Goal: Task Accomplishment & Management: Use online tool/utility

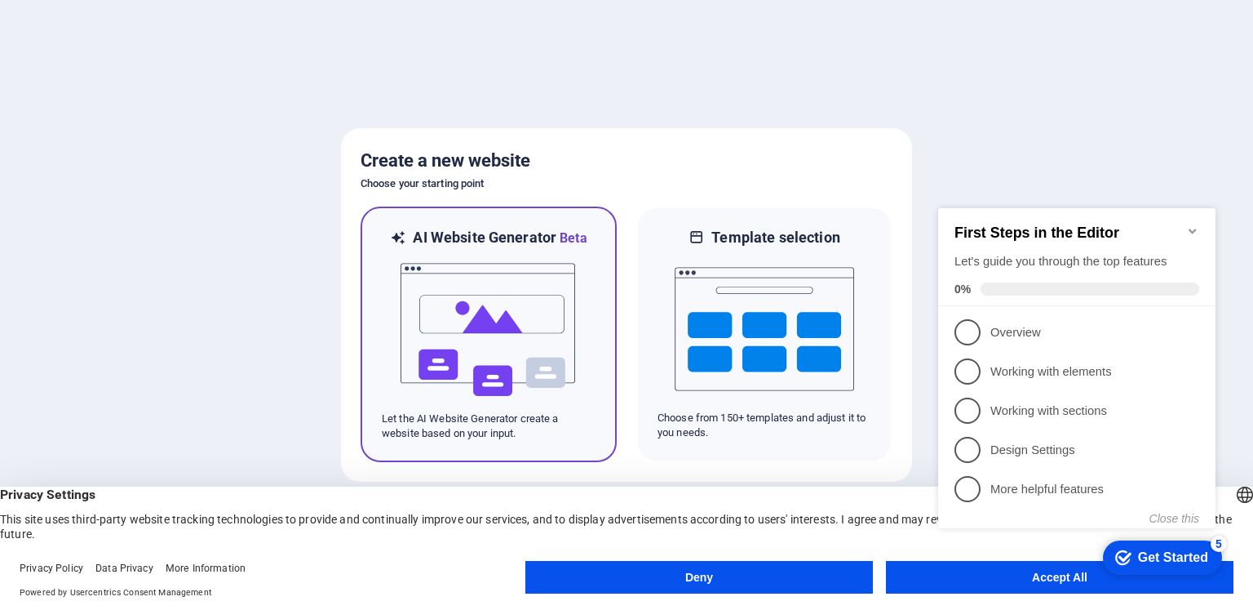
click at [529, 321] on img at bounding box center [489, 329] width 180 height 163
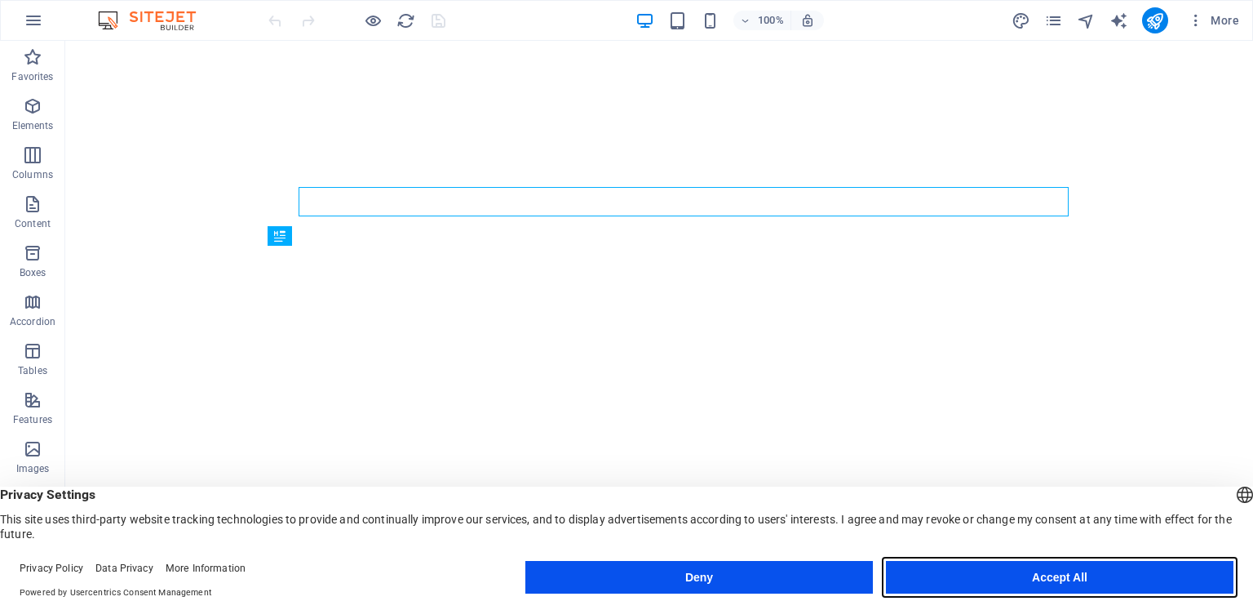
click at [1092, 581] on button "Accept All" at bounding box center [1060, 577] width 348 height 33
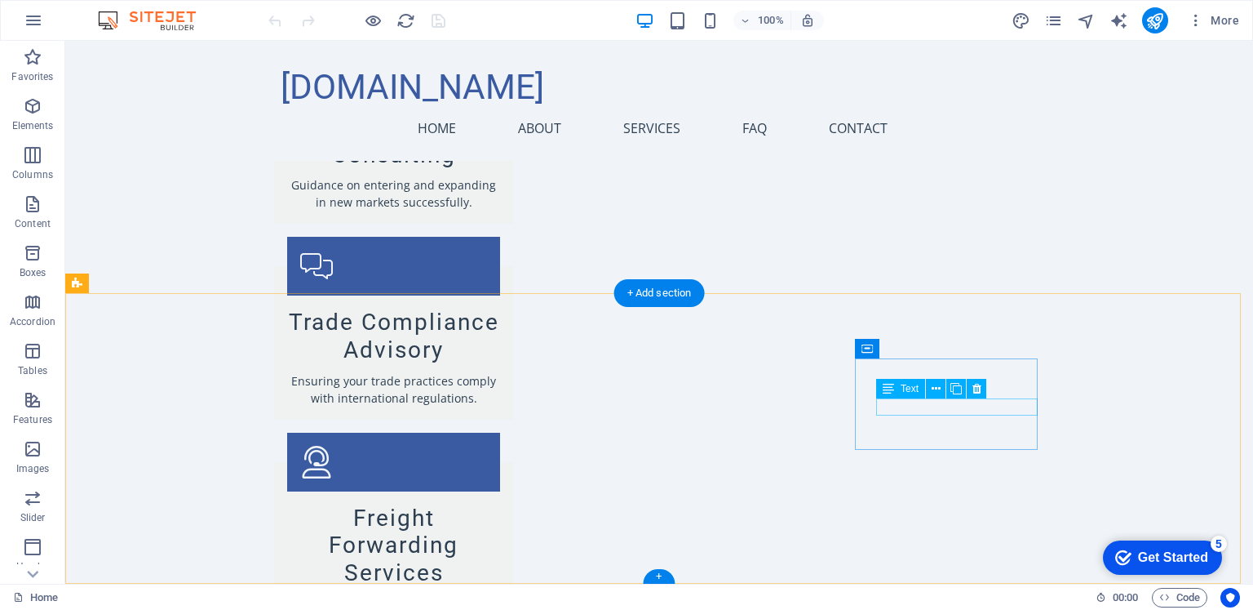
scroll to position [2568, 0]
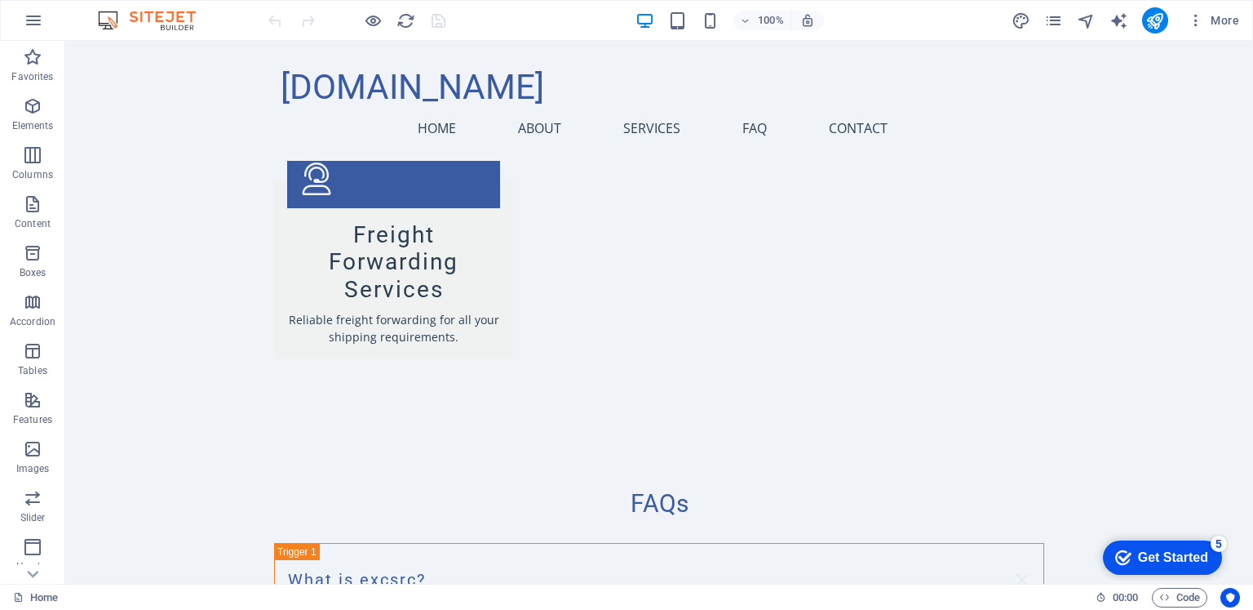
click at [1169, 563] on div "Get Started" at bounding box center [1173, 557] width 70 height 15
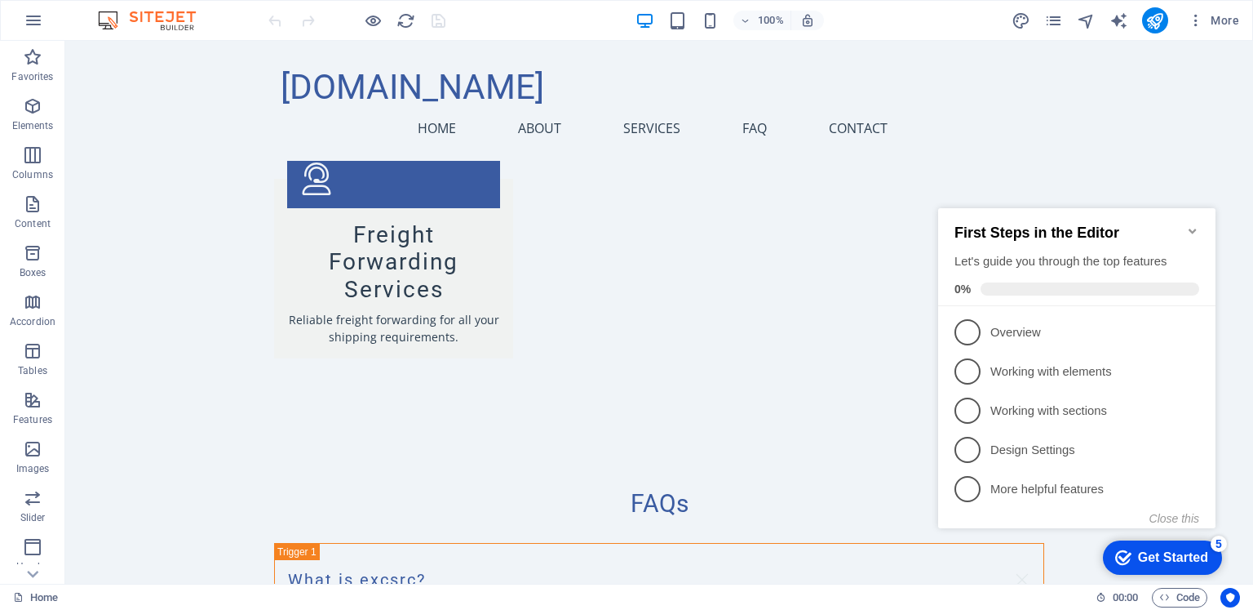
click at [1061, 548] on div "checkmark Get Started 5 First Steps in the Editor Let's guide you through the t…" at bounding box center [1080, 383] width 297 height 395
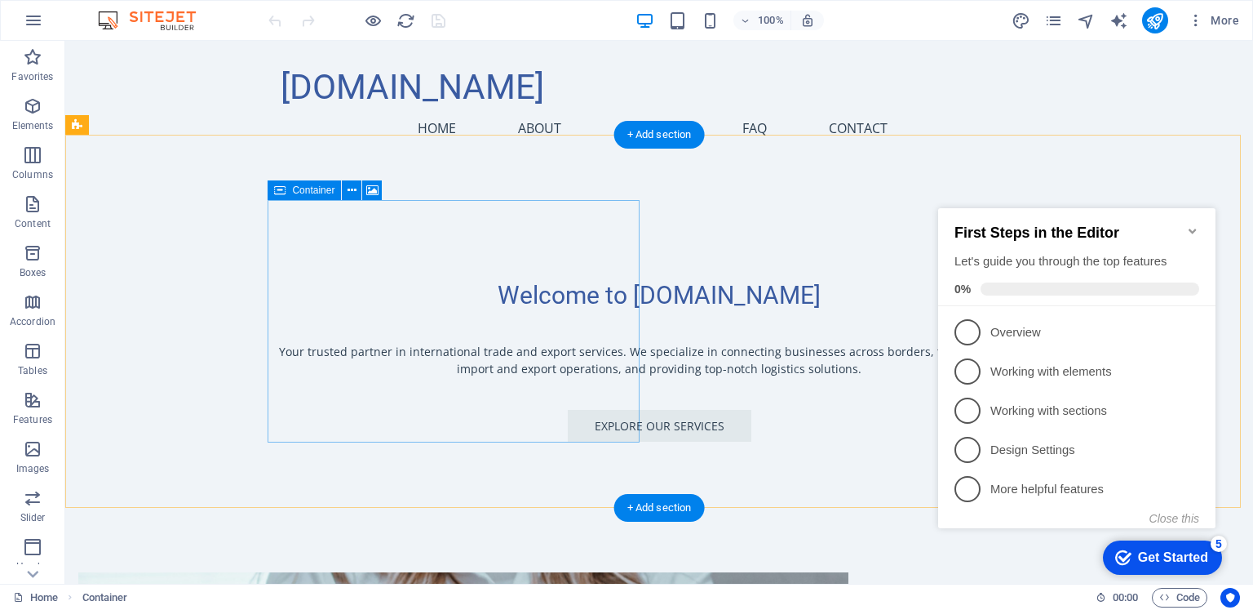
scroll to position [0, 0]
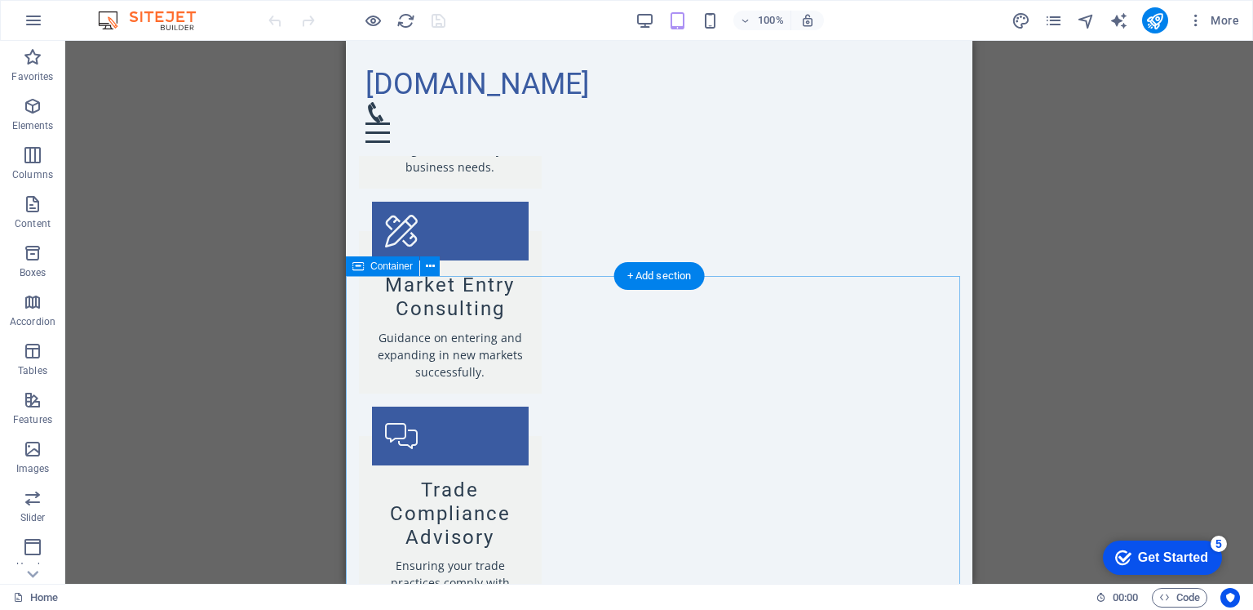
scroll to position [1779, 0]
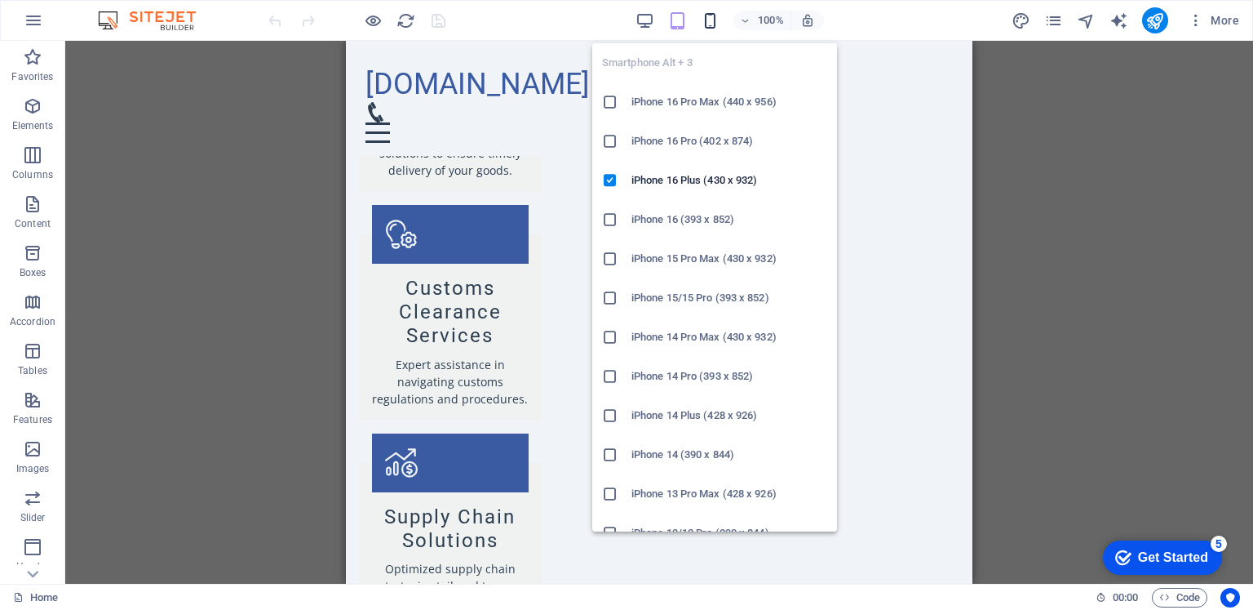
click at [0, 0] on icon "button" at bounding box center [0, 0] width 0 height 0
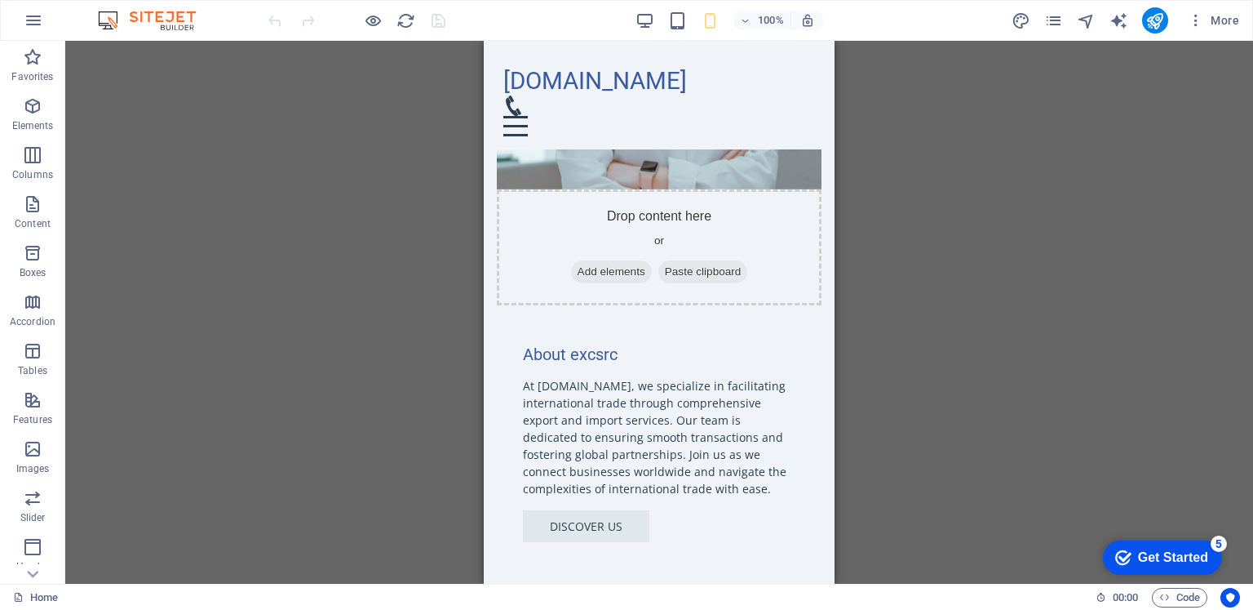
scroll to position [322, 0]
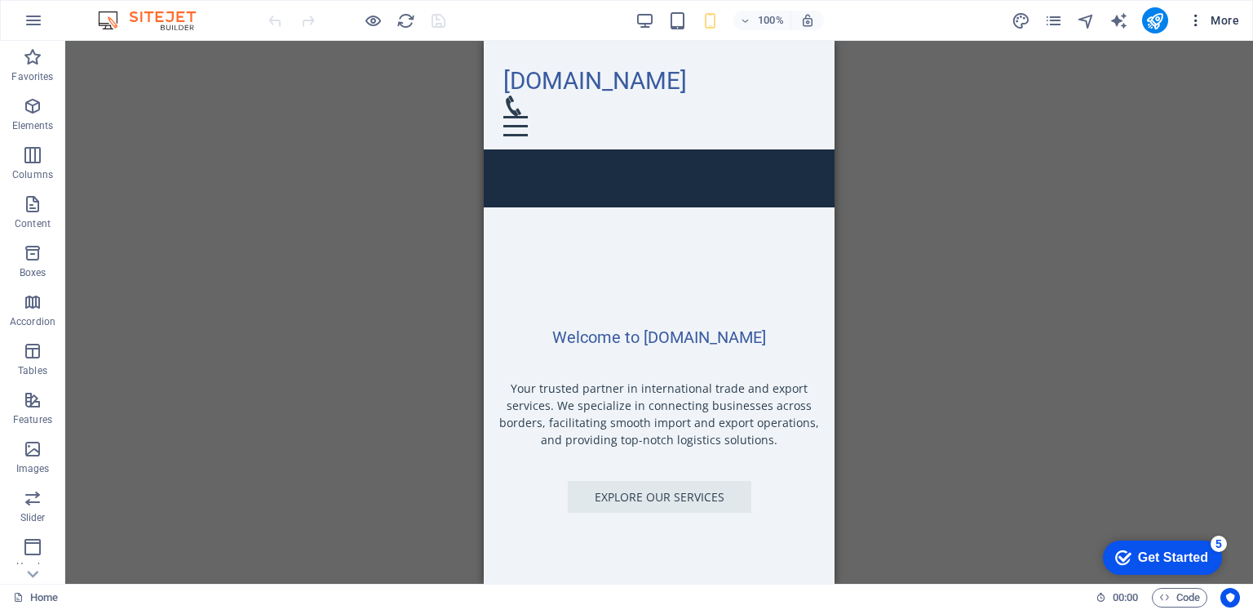
click at [1196, 19] on icon "button" at bounding box center [1196, 20] width 16 height 16
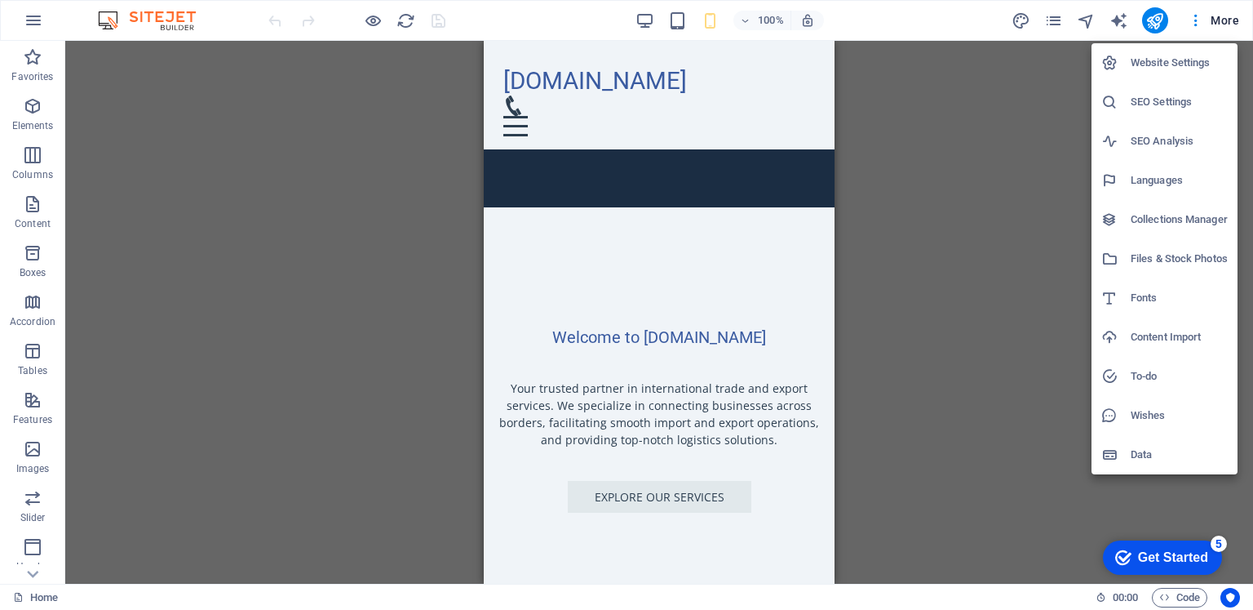
click at [1056, 115] on div at bounding box center [626, 305] width 1253 height 610
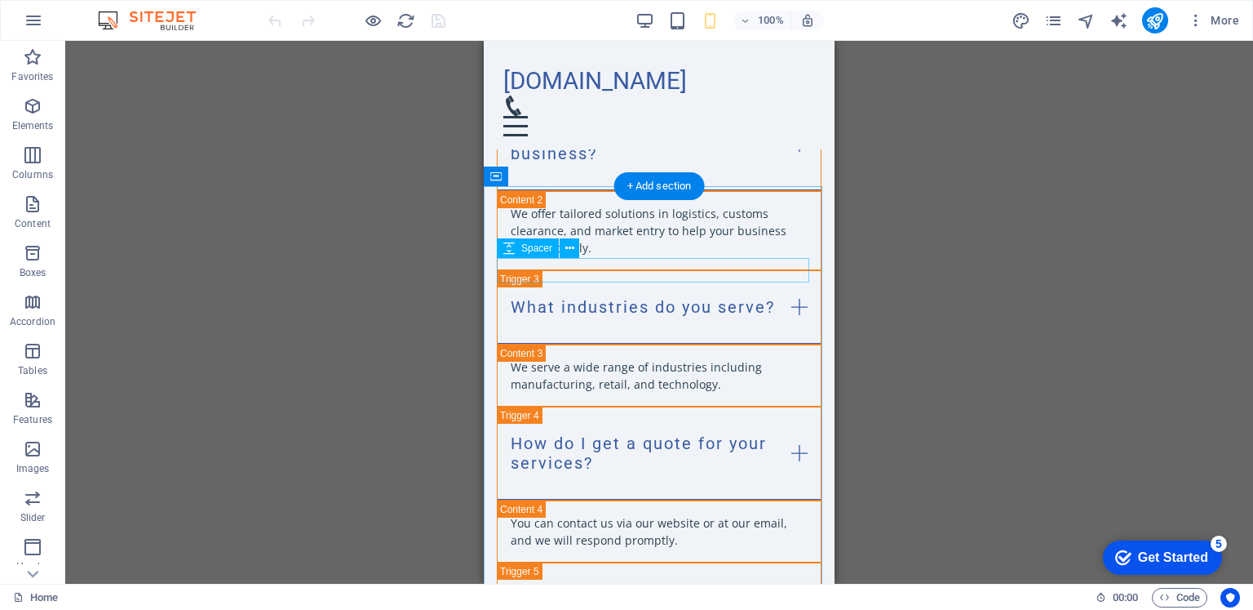
scroll to position [3151, 0]
